Goal: Check status: Check status

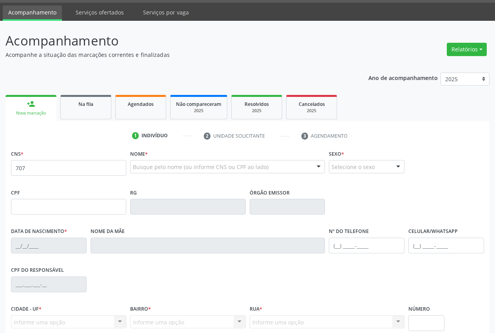
scroll to position [22, 0]
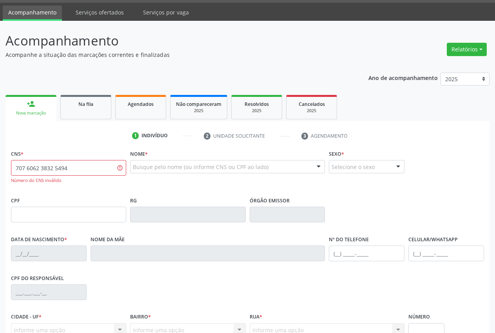
type input "707 6062 3832 5494"
click at [77, 171] on input "707 6062 3832 5494" at bounding box center [68, 168] width 115 height 16
drag, startPoint x: 87, startPoint y: 167, endPoint x: 13, endPoint y: 164, distance: 74.2
click at [3, 162] on div "Acompanhamento Acompanhe a situação das marcações correntes e finalizadas Relat…" at bounding box center [247, 216] width 495 height 390
click at [71, 166] on input "text" at bounding box center [68, 168] width 115 height 16
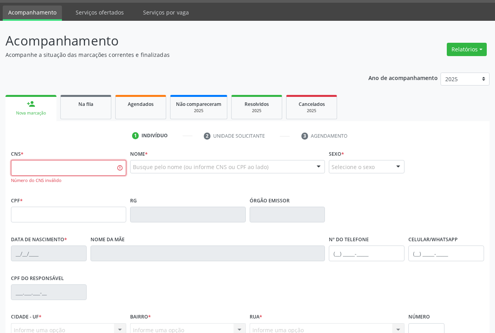
paste input "707 6012 3832 5994"
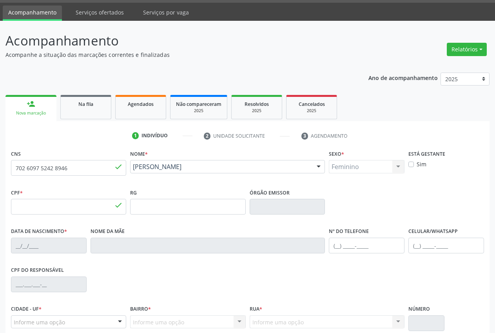
type input "707 6012 3832 5994"
type input "355.965.464-53"
type input "[DATE]"
type input "[PERSON_NAME]"
type input "[PHONE_NUMBER]"
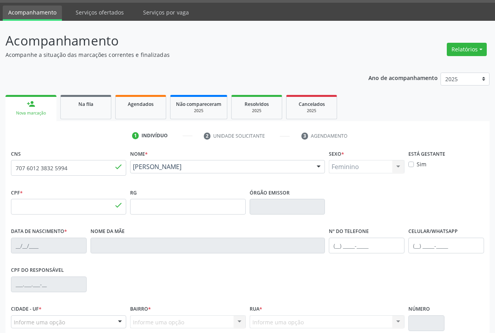
type input "038.557.178-00"
type input "6"
type input "702 6097 5242 8946"
type input "341.740.104-63"
type input "[DATE]"
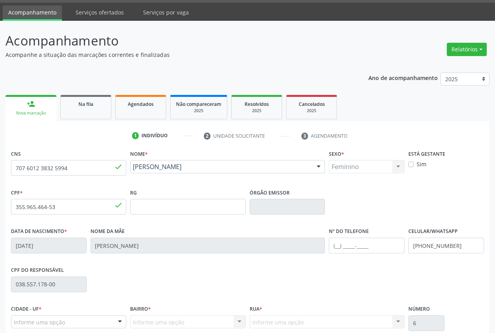
type input "Agostinha Maria da Conceição"
type input "[PHONE_NUMBER]"
type input "S/N"
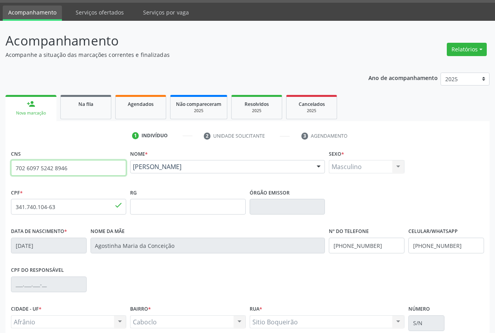
click at [75, 167] on input "702 6097 5242 8946" at bounding box center [68, 168] width 115 height 16
type input "7"
paste input "707 6012 3832 5994"
type input "707 6012 3832 5994"
click at [73, 169] on input "707 6012 3832 5994" at bounding box center [68, 168] width 115 height 16
